Goal: Check status: Check status

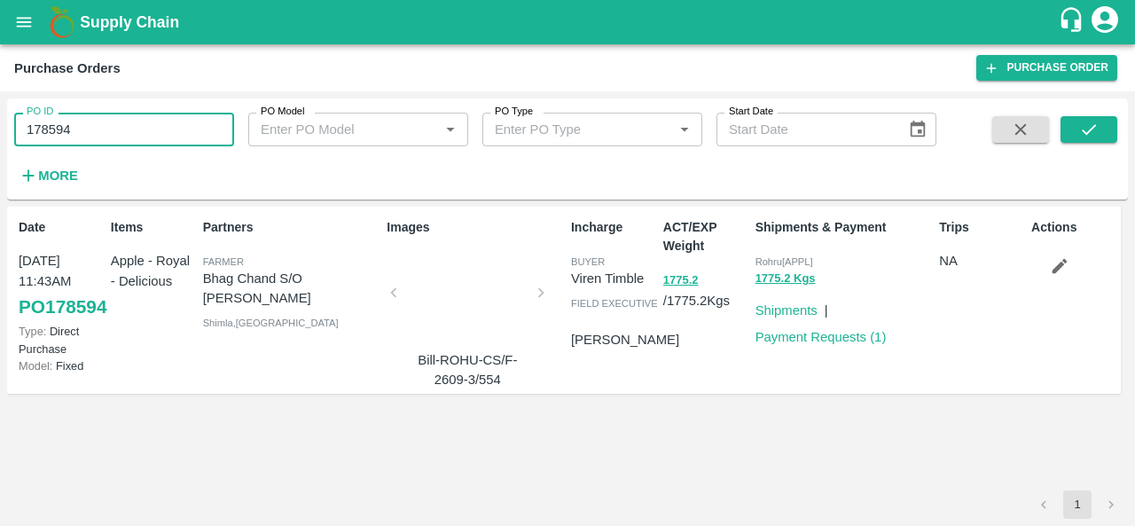
click at [179, 121] on input "178594" at bounding box center [124, 130] width 220 height 34
click at [1096, 134] on icon "submit" at bounding box center [1089, 130] width 20 height 20
click at [190, 136] on input "178594" at bounding box center [124, 130] width 220 height 34
paste input "text"
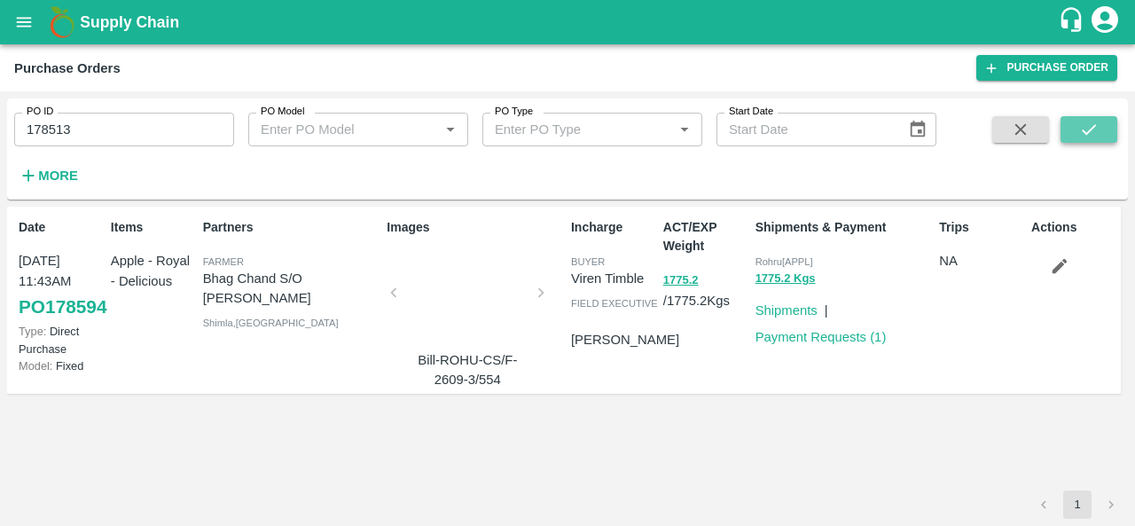
click at [1096, 134] on icon "submit" at bounding box center [1089, 130] width 20 height 20
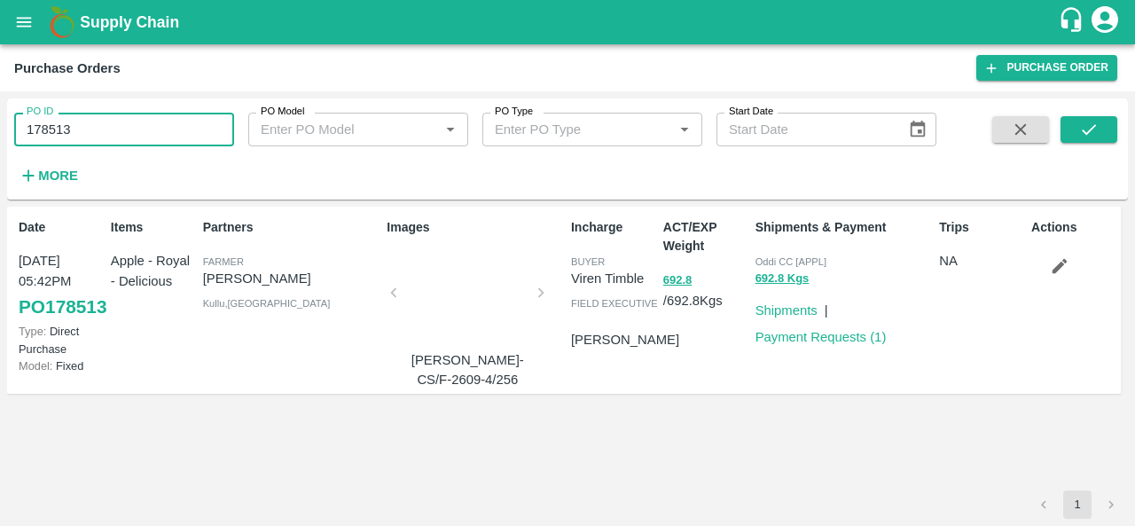
click at [127, 131] on input "178513" at bounding box center [124, 130] width 220 height 34
paste input "text"
click at [1090, 131] on icon "submit" at bounding box center [1089, 129] width 14 height 11
click at [85, 129] on input "178475" at bounding box center [124, 130] width 220 height 34
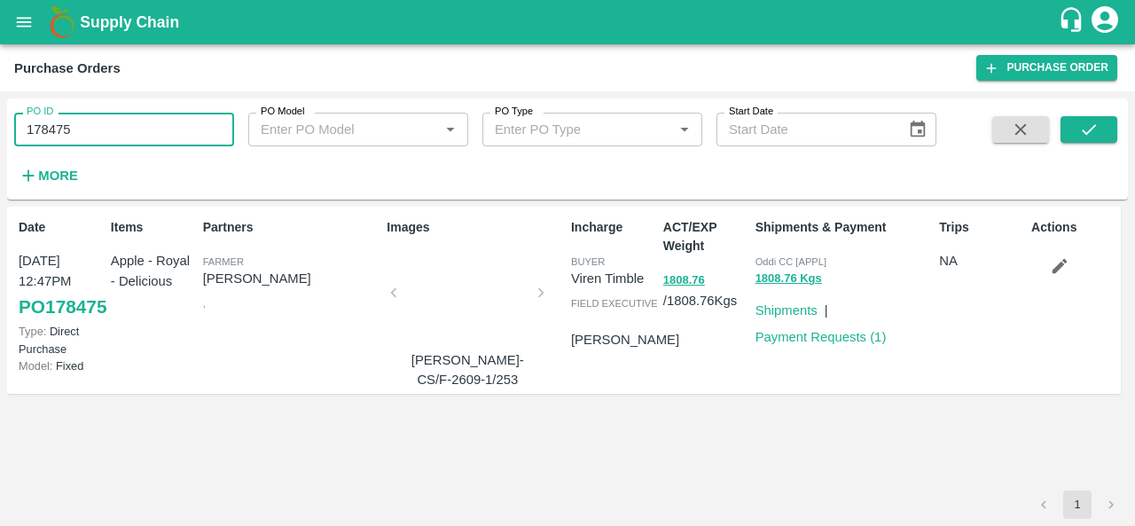
click at [85, 129] on input "178475" at bounding box center [124, 130] width 220 height 34
paste input "text"
click at [1100, 116] on button "submit" at bounding box center [1089, 129] width 57 height 27
click at [99, 135] on input "178442" at bounding box center [124, 130] width 220 height 34
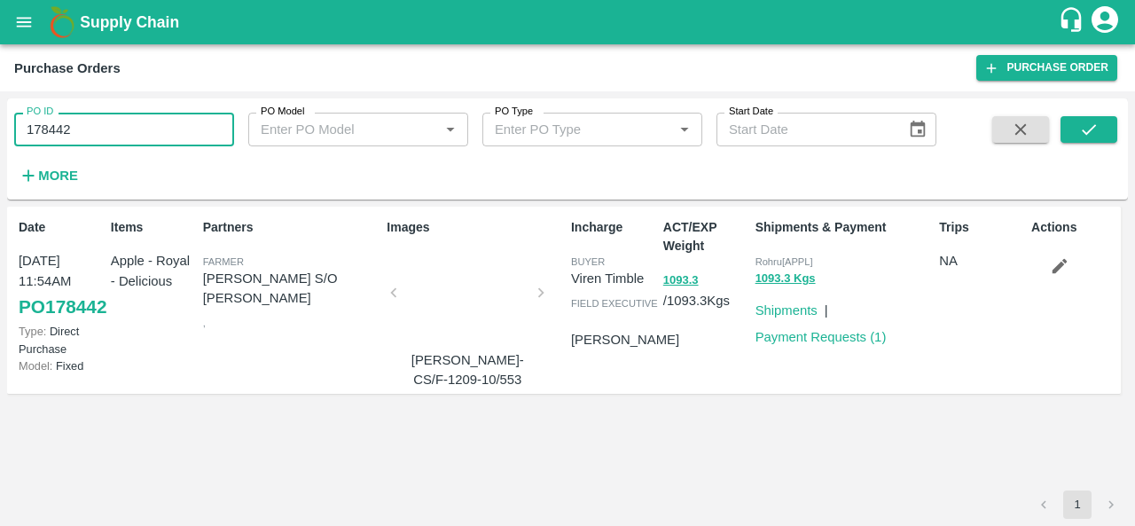
paste input "text"
click at [1084, 137] on icon "submit" at bounding box center [1089, 130] width 20 height 20
click at [109, 132] on input "178400" at bounding box center [124, 130] width 220 height 34
paste input "text"
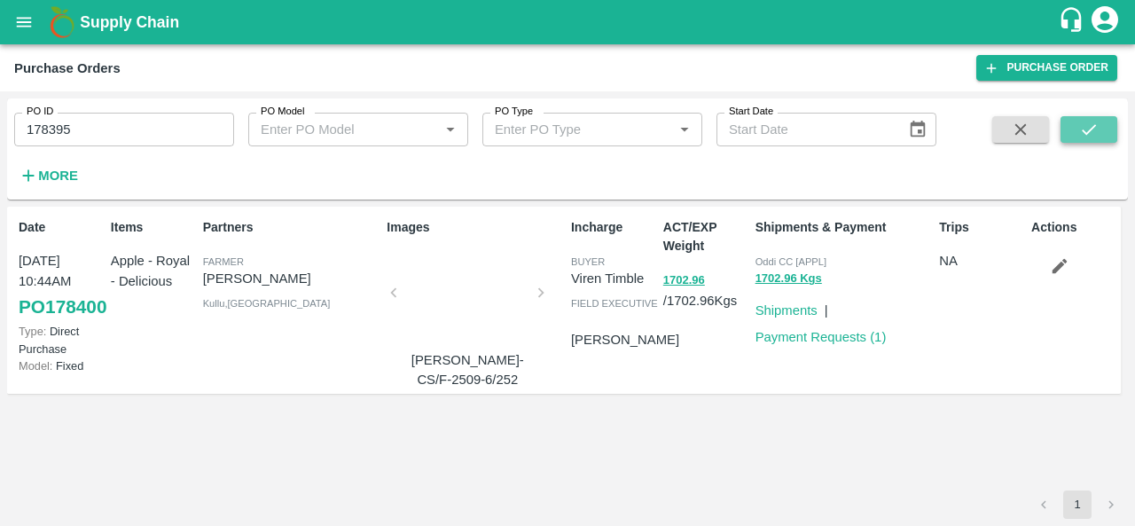
click at [1092, 134] on icon "submit" at bounding box center [1089, 130] width 20 height 20
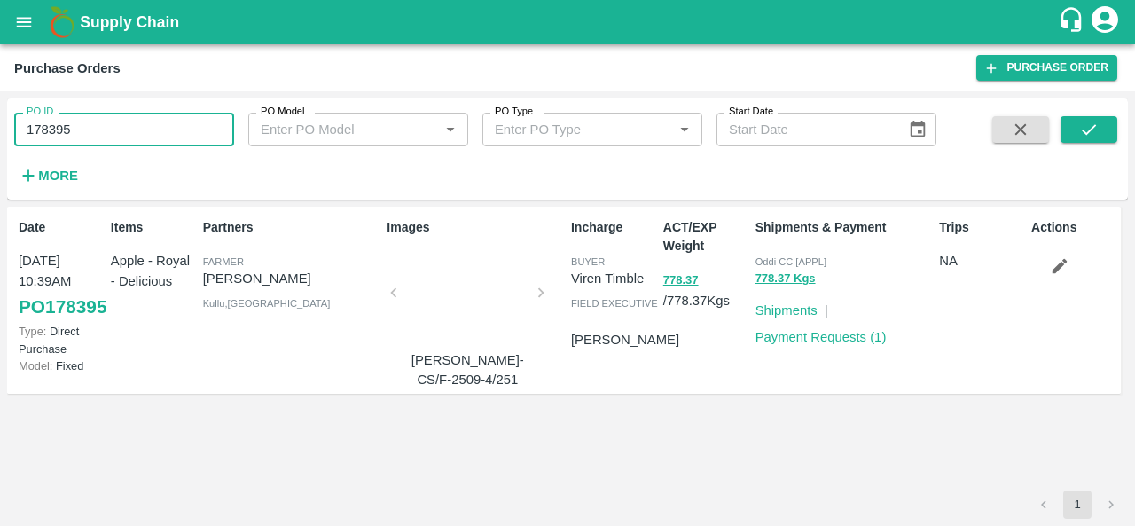
click at [124, 137] on input "178395" at bounding box center [124, 130] width 220 height 34
paste input "text"
click at [1084, 137] on icon "submit" at bounding box center [1089, 130] width 20 height 20
click at [154, 132] on input "178359" at bounding box center [124, 130] width 220 height 34
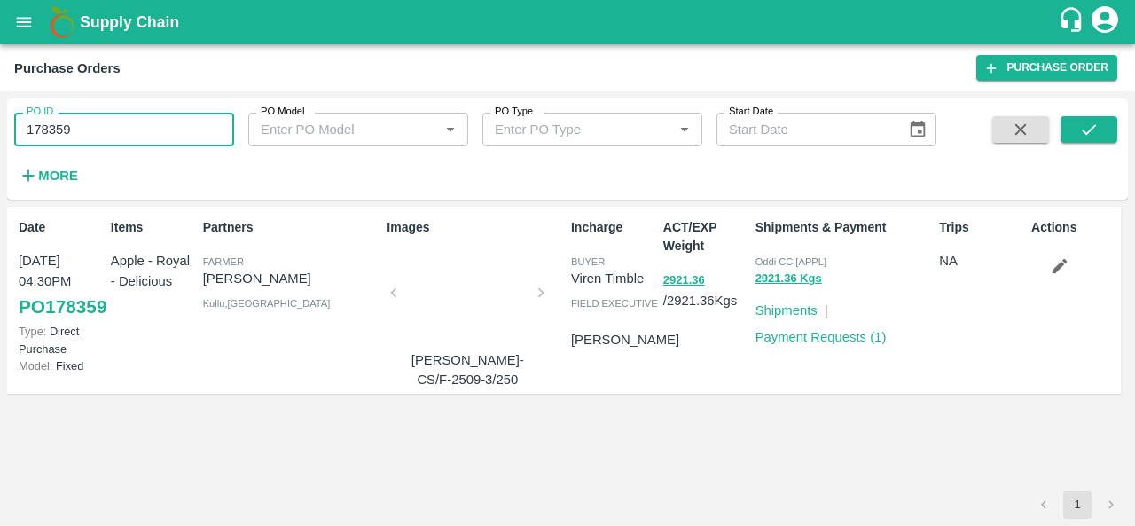
click at [154, 132] on input "178359" at bounding box center [124, 130] width 220 height 34
paste input "text"
click at [1114, 125] on button "submit" at bounding box center [1089, 129] width 57 height 27
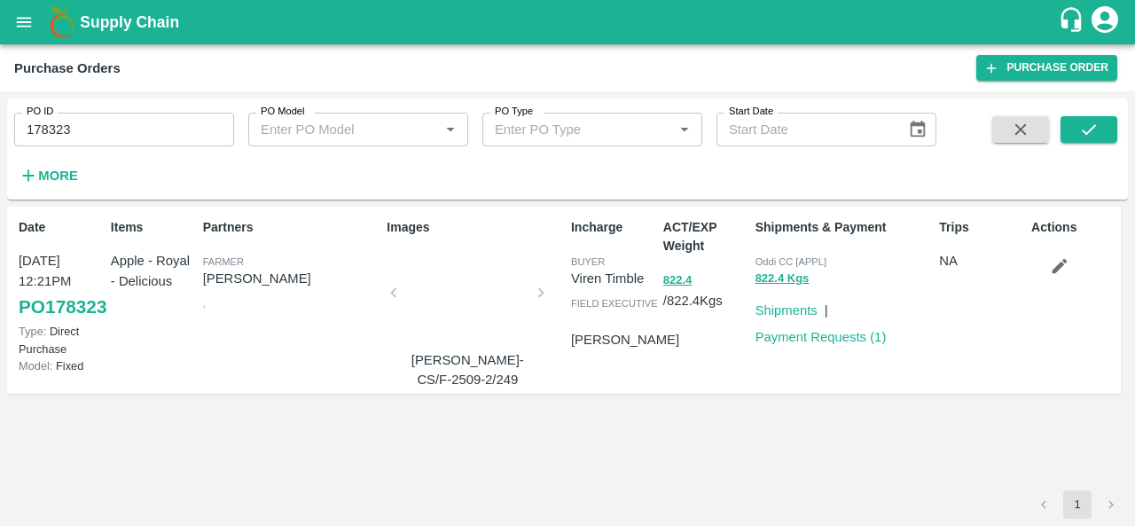
click at [105, 118] on input "178323" at bounding box center [124, 130] width 220 height 34
paste input "text"
click at [1079, 133] on icon "submit" at bounding box center [1089, 130] width 20 height 20
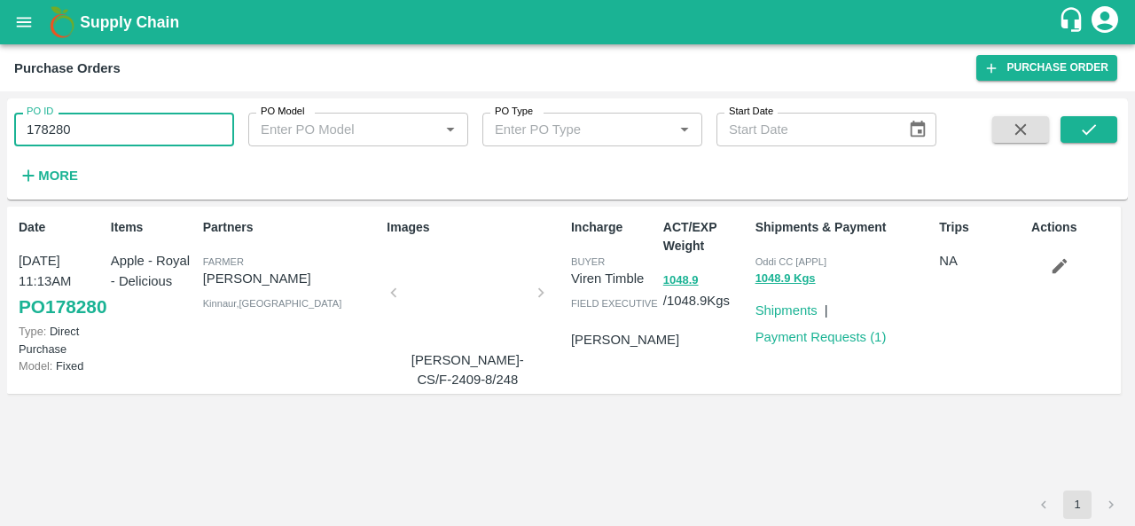
click at [106, 133] on input "178280" at bounding box center [124, 130] width 220 height 34
paste input "text"
click at [1085, 121] on icon "submit" at bounding box center [1089, 130] width 20 height 20
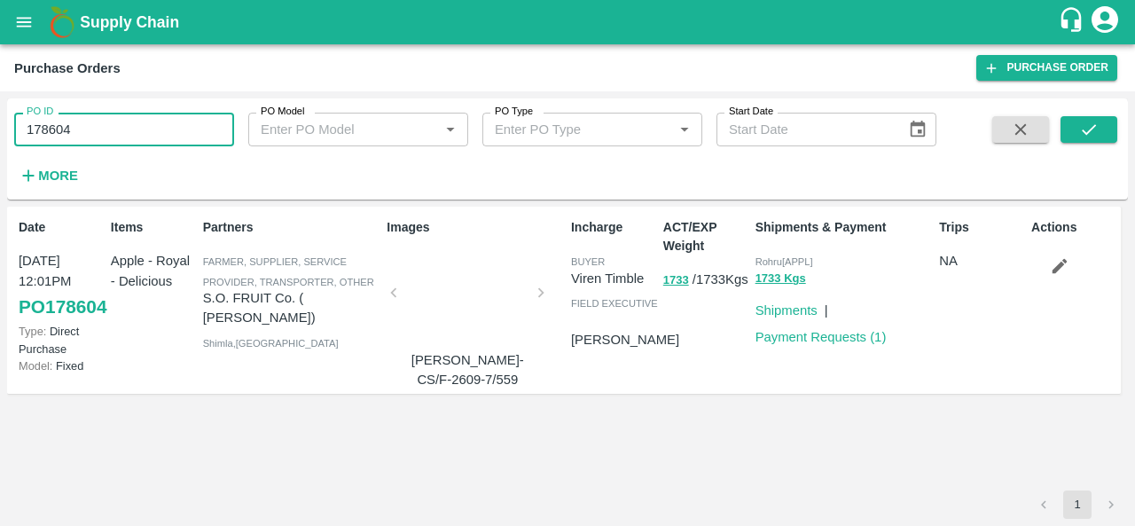
click at [187, 131] on input "178604" at bounding box center [124, 130] width 220 height 34
paste input "text"
click at [1100, 127] on button "submit" at bounding box center [1089, 129] width 57 height 27
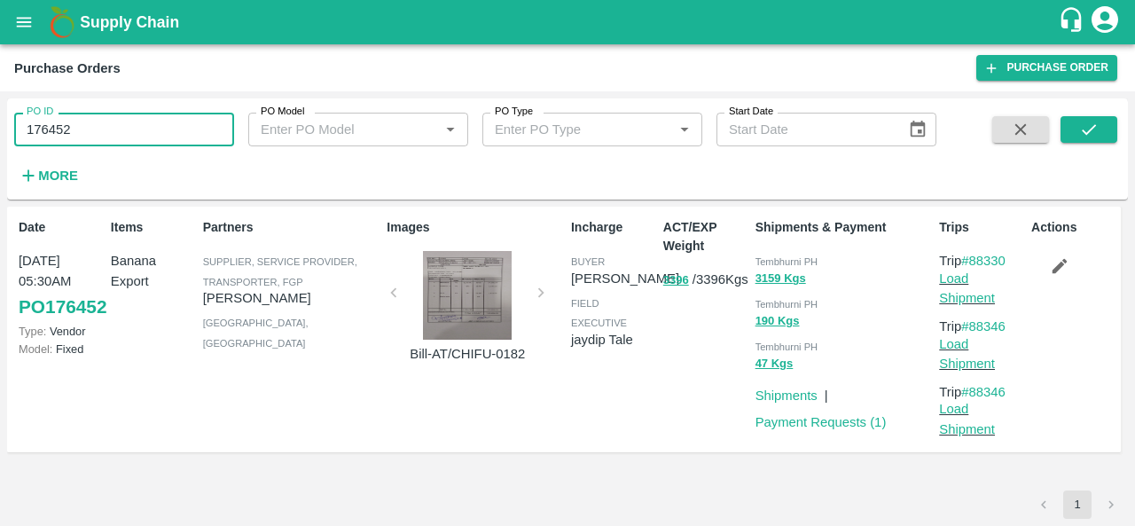
click at [66, 123] on input "176452" at bounding box center [124, 130] width 220 height 34
paste input "text"
click at [1081, 132] on icon "submit" at bounding box center [1089, 130] width 20 height 20
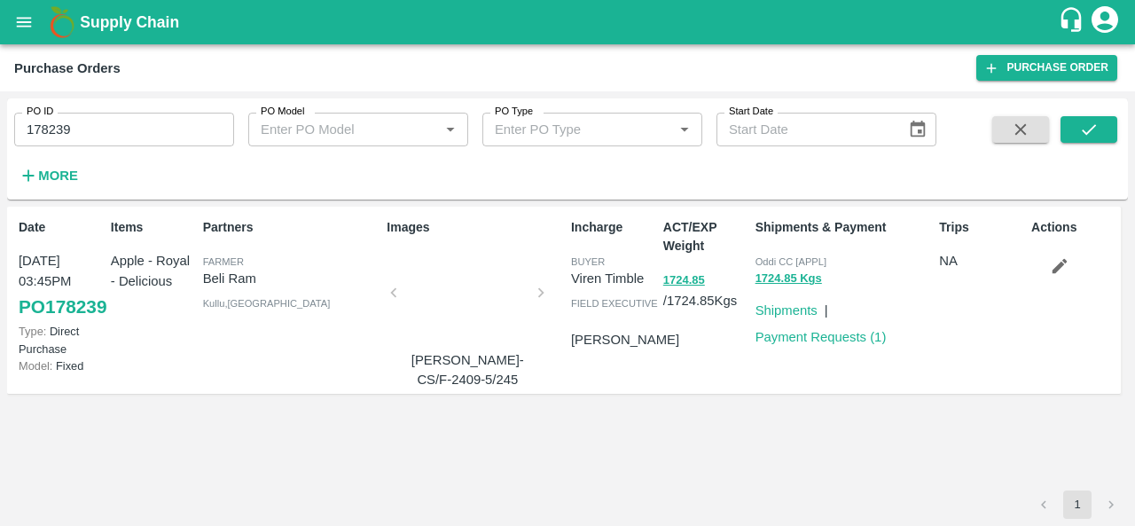
click at [112, 129] on input "178239" at bounding box center [124, 130] width 220 height 34
paste input "text"
click at [1101, 129] on button "submit" at bounding box center [1089, 129] width 57 height 27
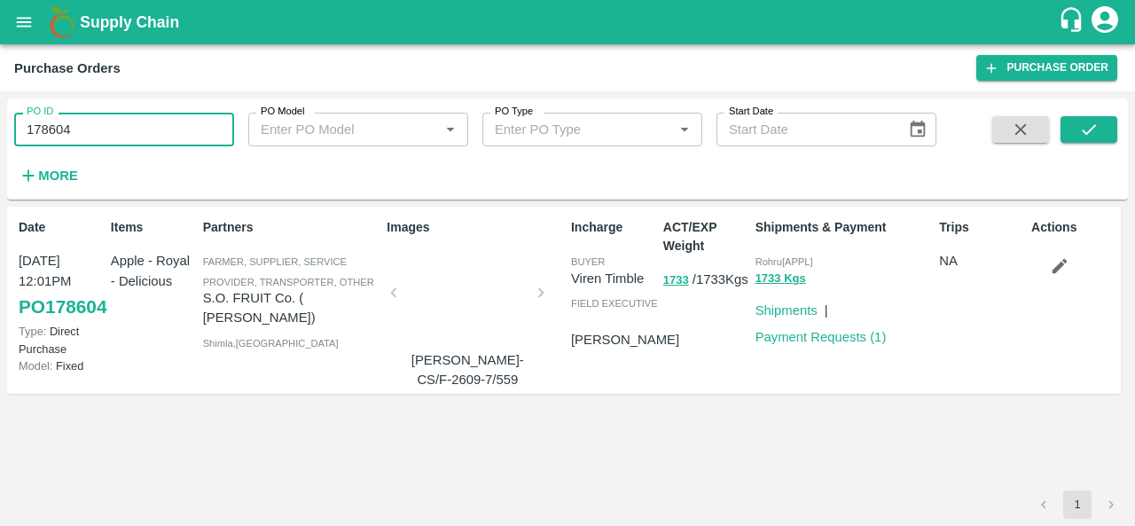
click at [166, 137] on input "178604" at bounding box center [124, 130] width 220 height 34
paste input "text"
click at [1095, 128] on icon "submit" at bounding box center [1089, 130] width 20 height 20
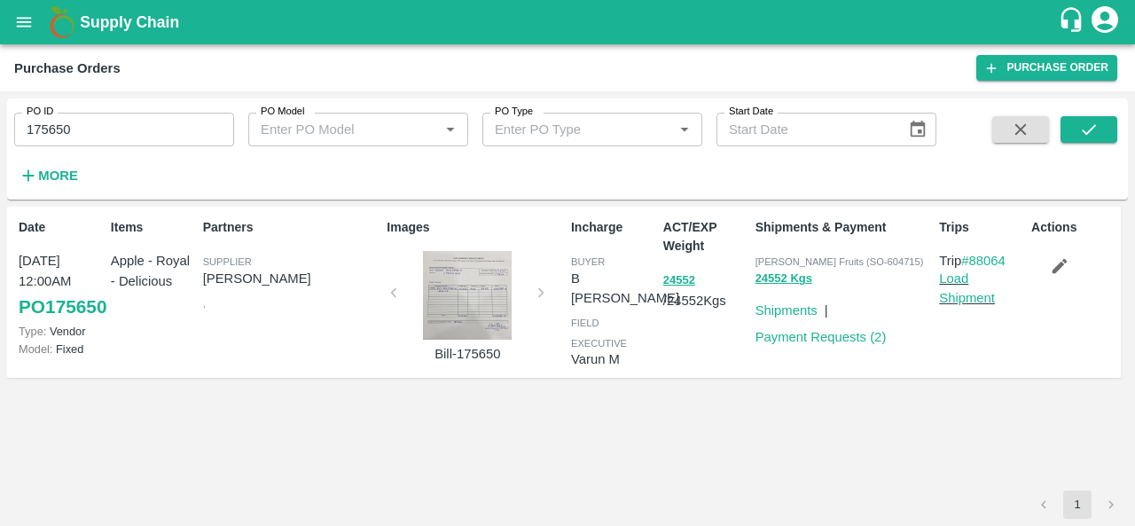
click at [443, 286] on div at bounding box center [467, 295] width 133 height 89
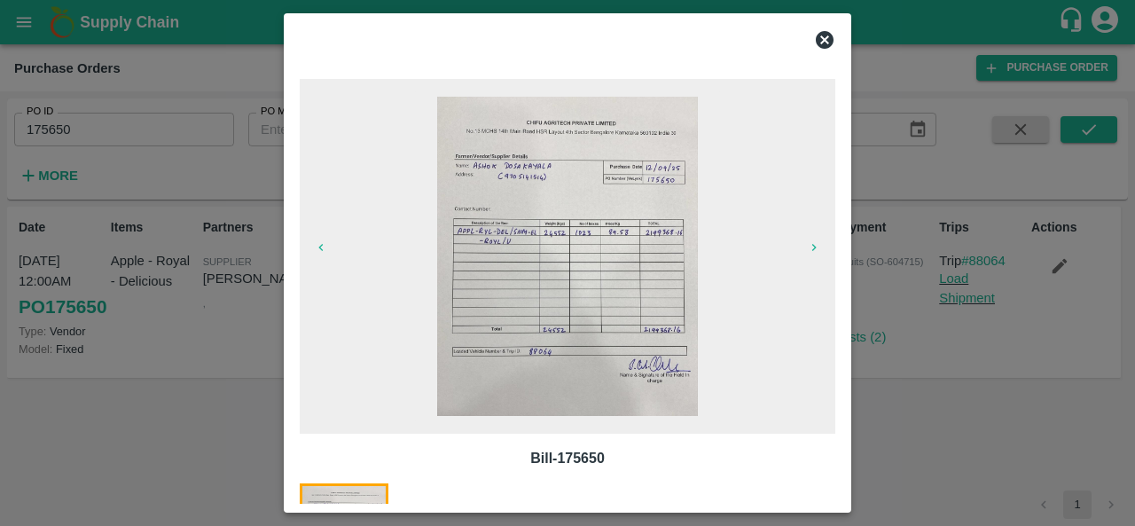
click at [521, 176] on img at bounding box center [568, 256] width 262 height 319
click at [823, 40] on icon at bounding box center [824, 39] width 21 height 21
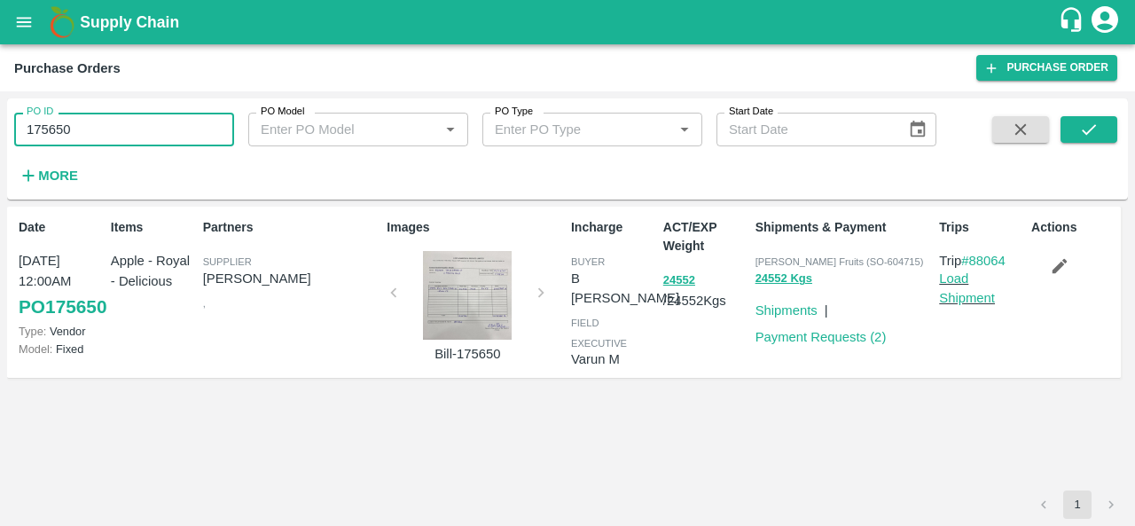
click at [118, 126] on input "175650" at bounding box center [124, 130] width 220 height 34
paste input "text"
click at [1088, 129] on icon "submit" at bounding box center [1089, 130] width 20 height 20
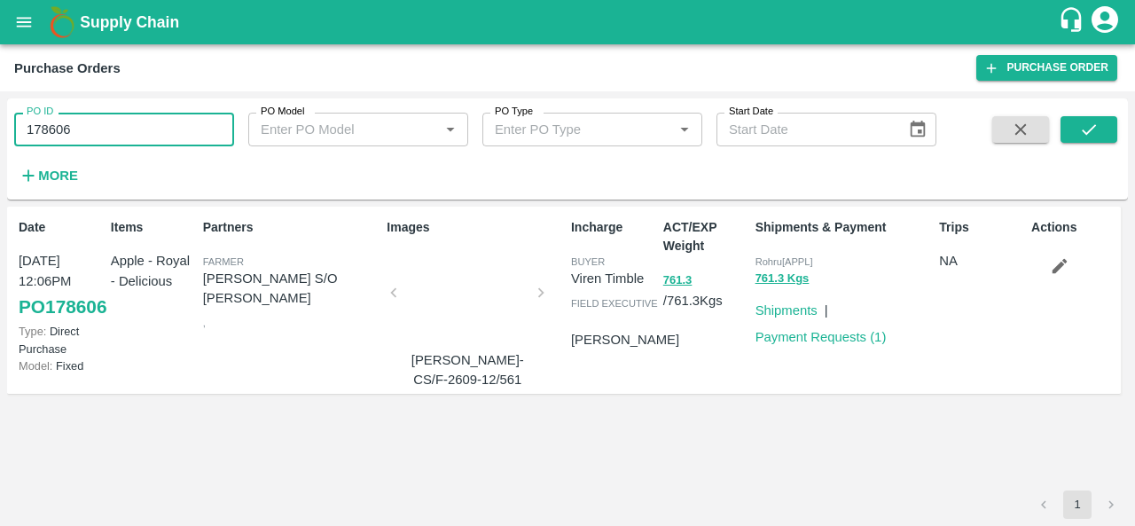
click at [82, 128] on input "178606" at bounding box center [124, 130] width 220 height 34
click at [1083, 130] on icon "submit" at bounding box center [1089, 129] width 14 height 11
click at [104, 128] on input "178606" at bounding box center [124, 130] width 220 height 34
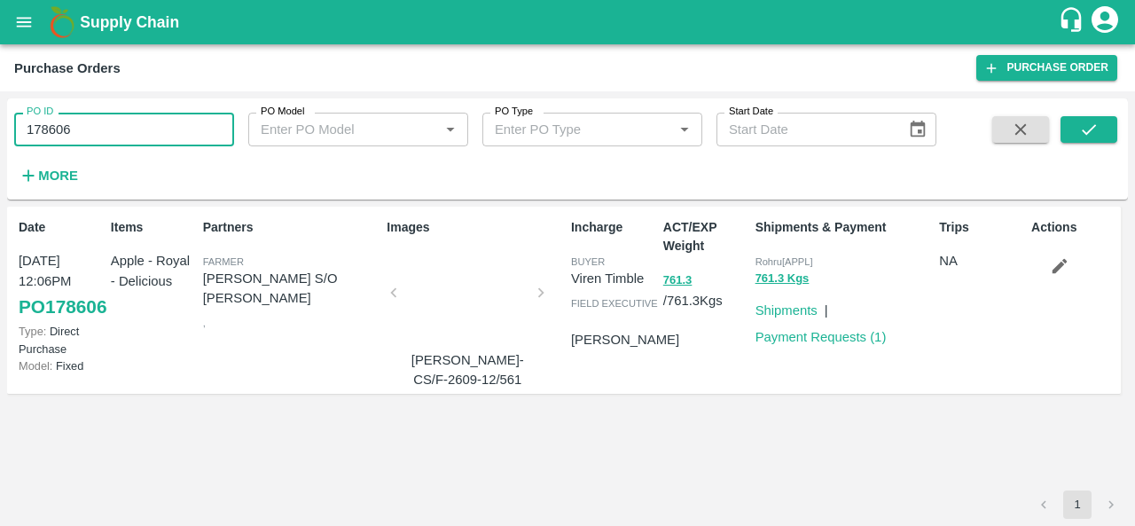
click at [104, 128] on input "178606" at bounding box center [124, 130] width 220 height 34
paste input "text"
type input "178940"
click at [1092, 130] on icon "submit" at bounding box center [1089, 130] width 20 height 20
